Goal: Information Seeking & Learning: Learn about a topic

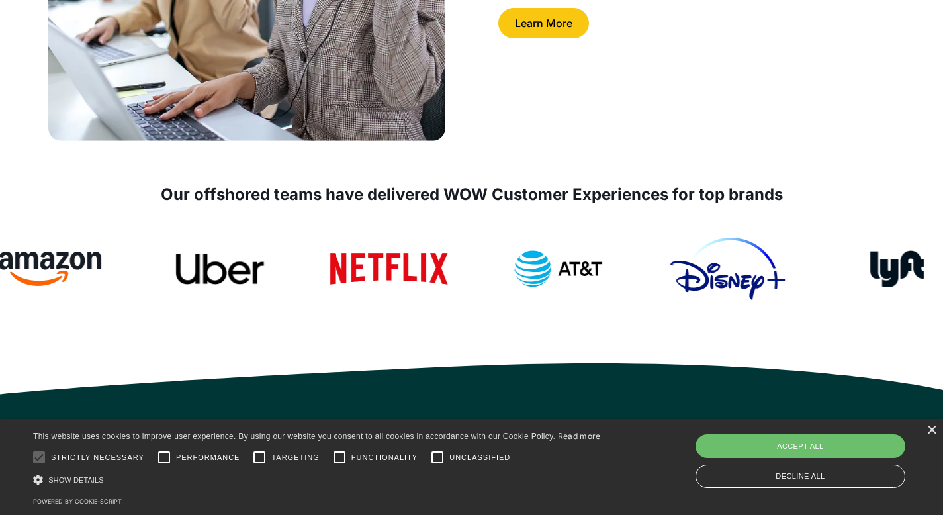
scroll to position [493, 0]
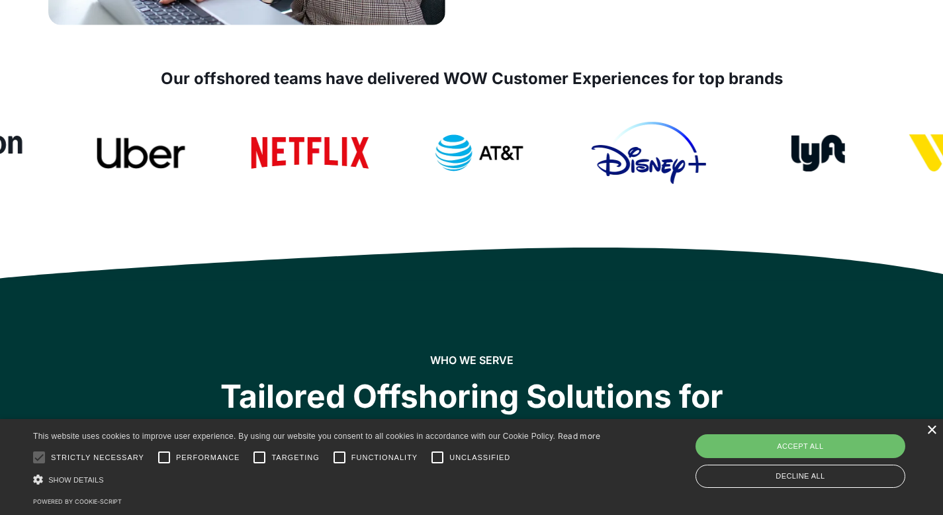
click at [928, 431] on div "×" at bounding box center [931, 430] width 10 height 10
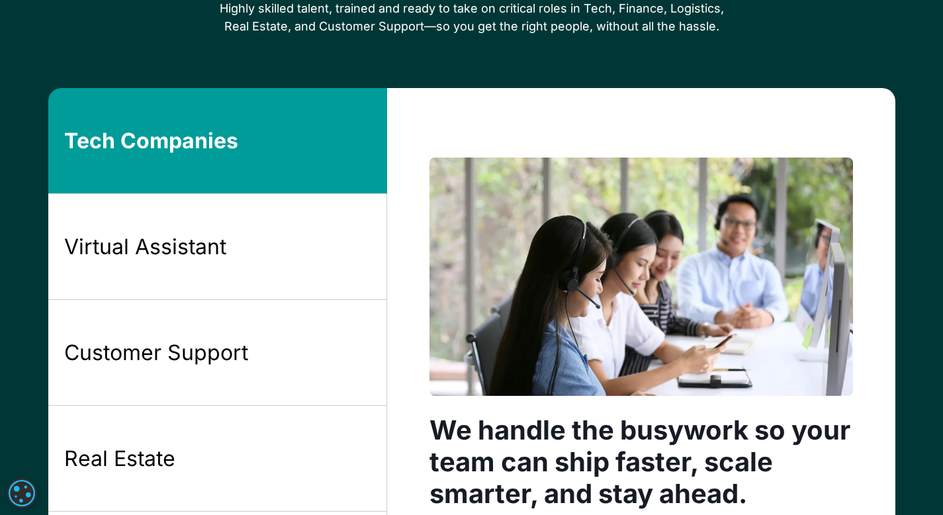
scroll to position [1018, 0]
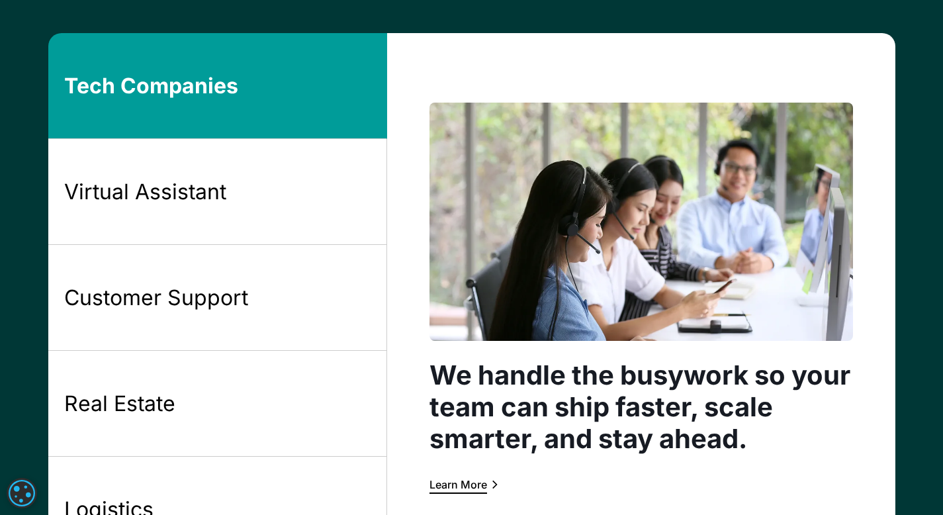
click at [274, 98] on link "Tech Companies" at bounding box center [217, 86] width 339 height 106
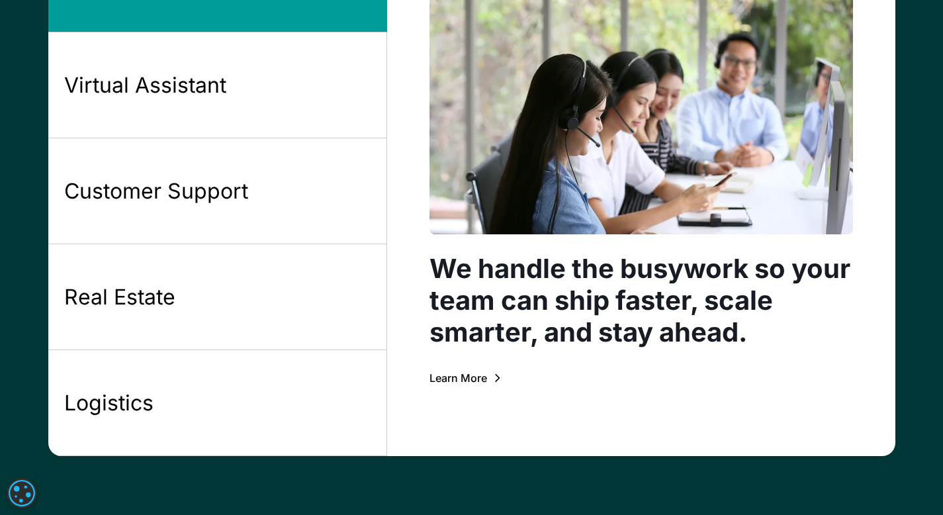
click at [475, 378] on div "Learn More" at bounding box center [458, 377] width 58 height 11
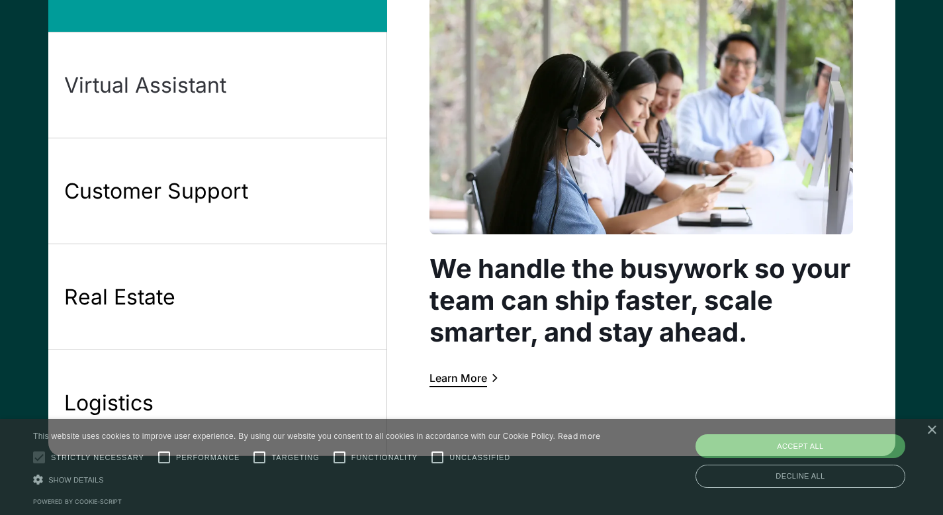
click at [282, 91] on link "Virtual Assistant" at bounding box center [217, 85] width 339 height 106
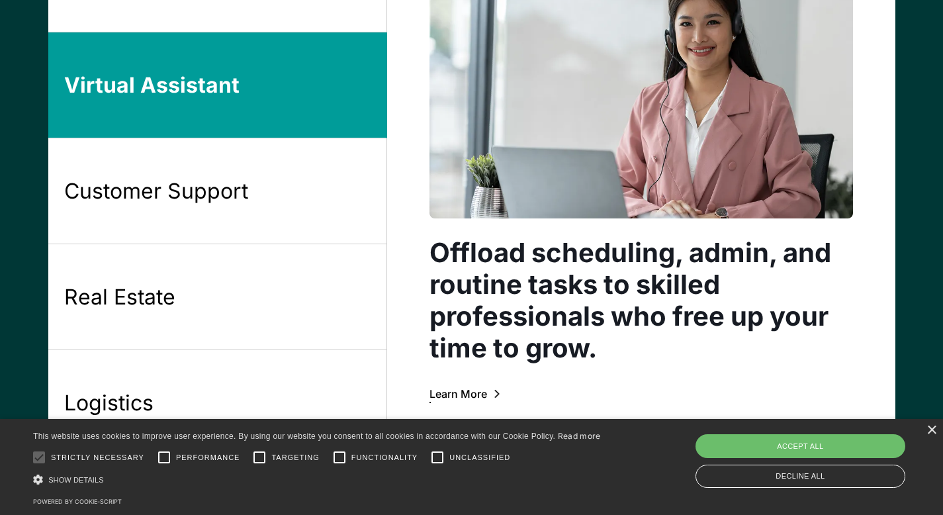
click at [476, 395] on div "Learn More" at bounding box center [458, 393] width 58 height 11
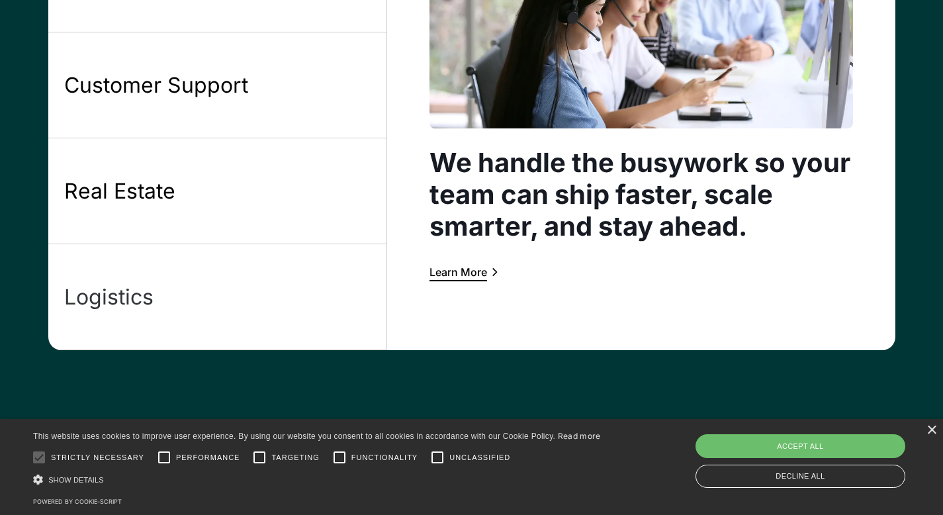
scroll to position [1180, 0]
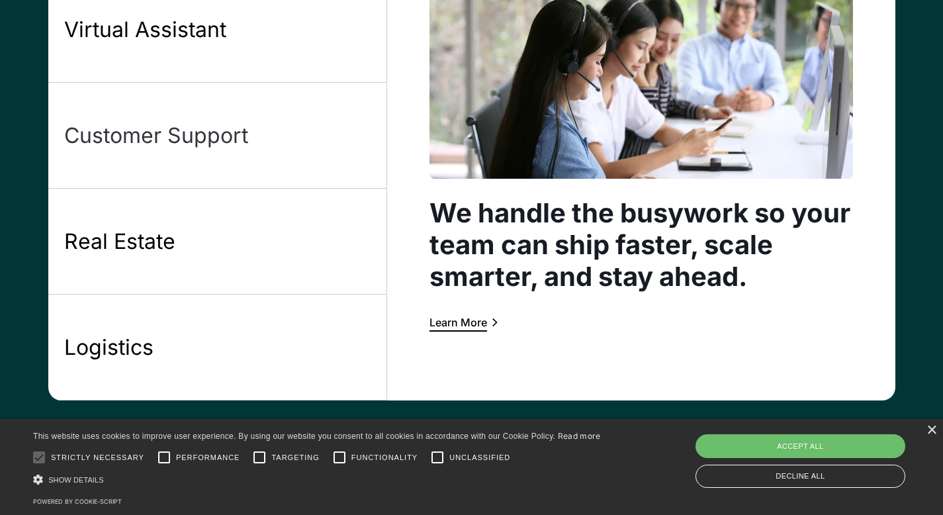
click at [301, 133] on link "Customer Support" at bounding box center [217, 136] width 339 height 106
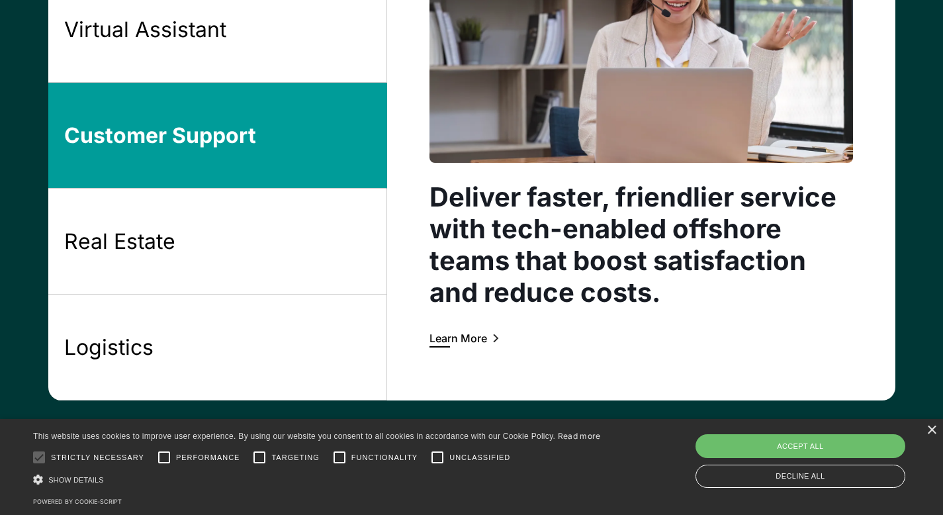
click at [473, 348] on div "Deliver faster, friendlier service with tech-enabled offshore teams that boost …" at bounding box center [641, 135] width 508 height 529
click at [478, 339] on div "Learn More" at bounding box center [458, 338] width 58 height 11
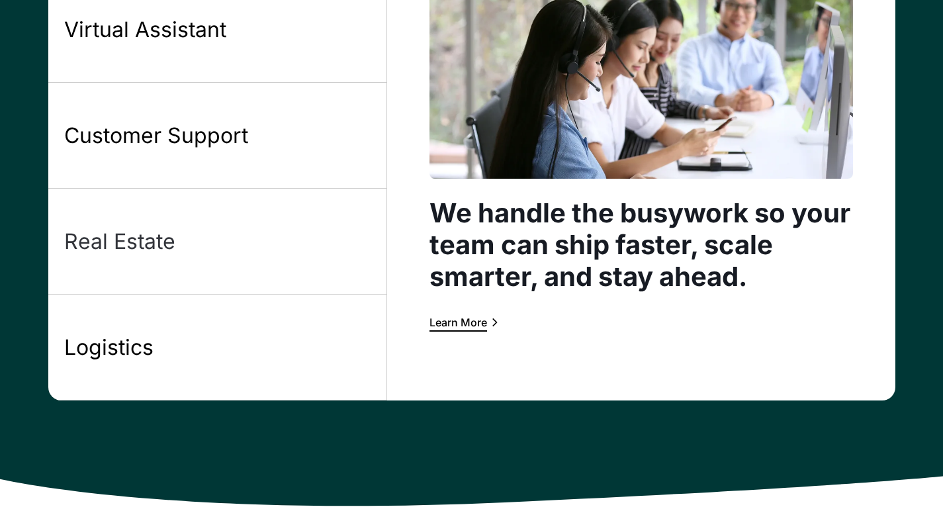
click at [234, 236] on link "Real Estate" at bounding box center [217, 242] width 339 height 106
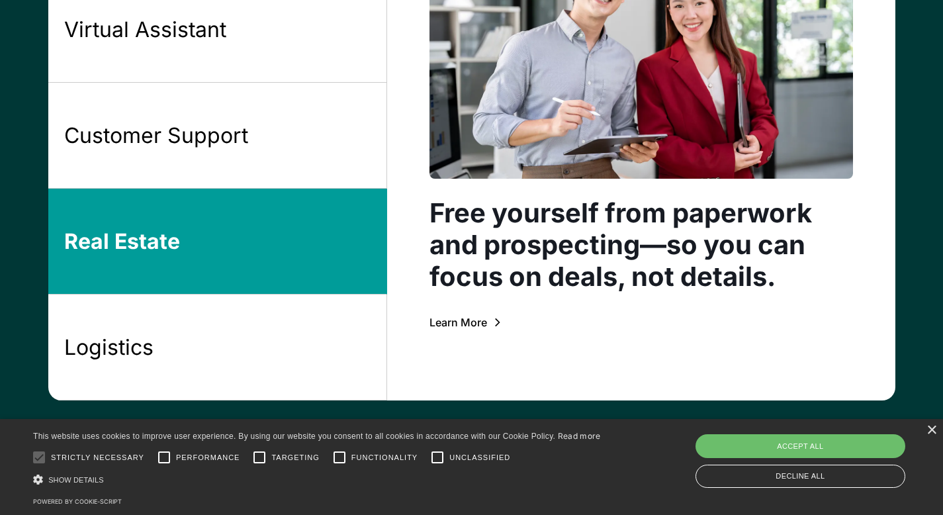
click at [478, 325] on div "Learn More" at bounding box center [458, 322] width 58 height 11
